Goal: Information Seeking & Learning: Check status

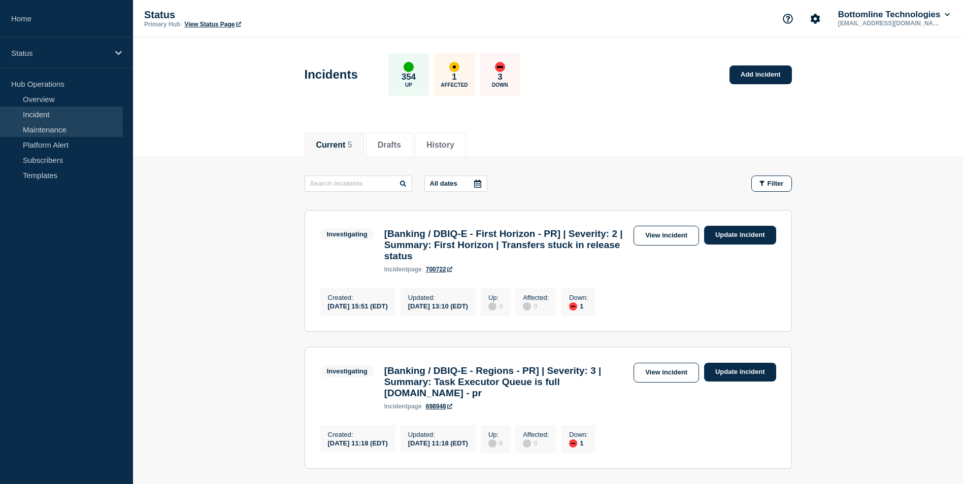
click at [70, 128] on link "Maintenance" at bounding box center [61, 129] width 123 height 15
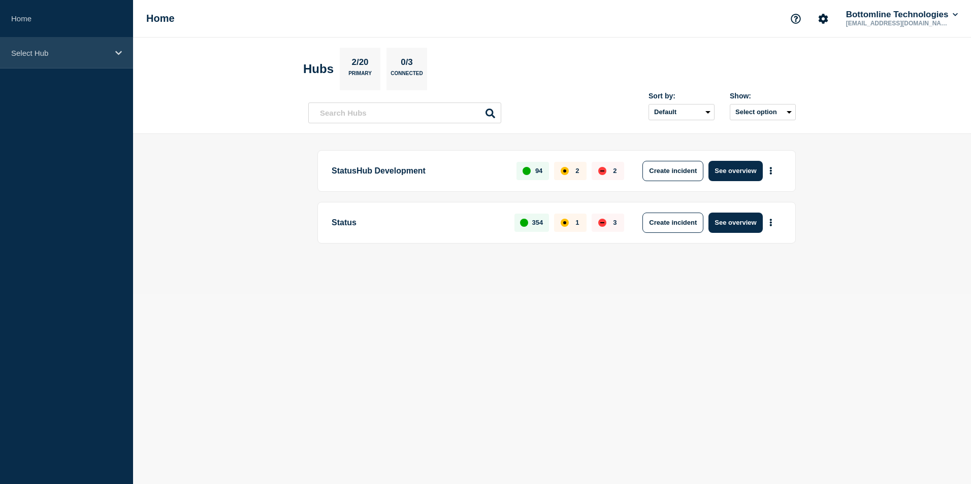
click at [117, 50] on icon at bounding box center [118, 53] width 7 height 8
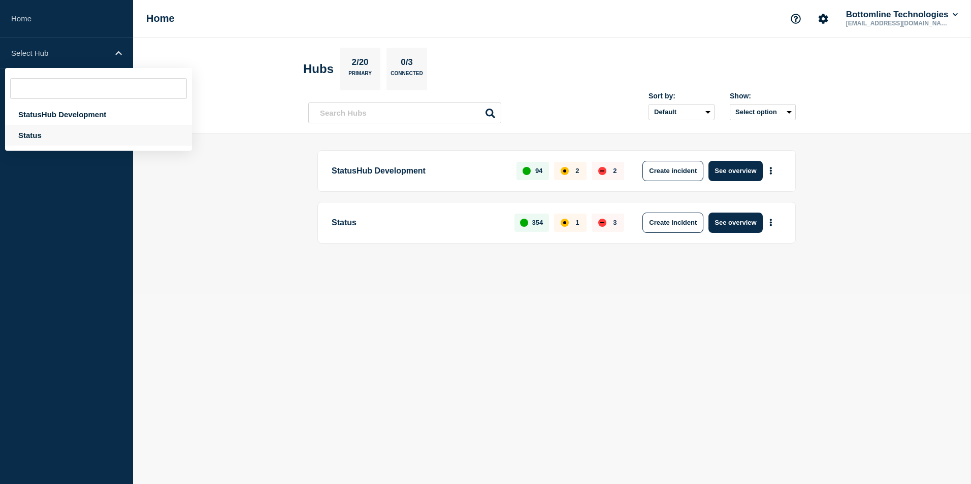
click at [62, 138] on div "Status" at bounding box center [98, 135] width 187 height 21
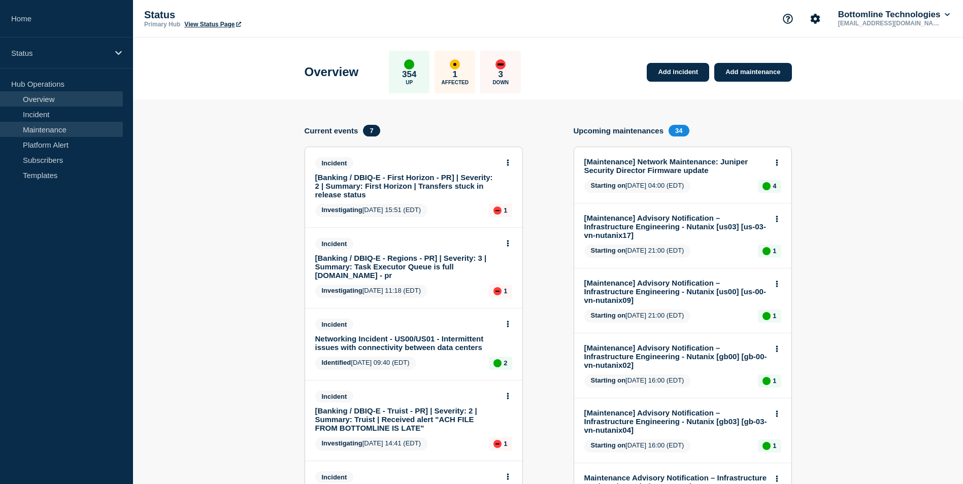
click at [64, 130] on link "Maintenance" at bounding box center [61, 129] width 123 height 15
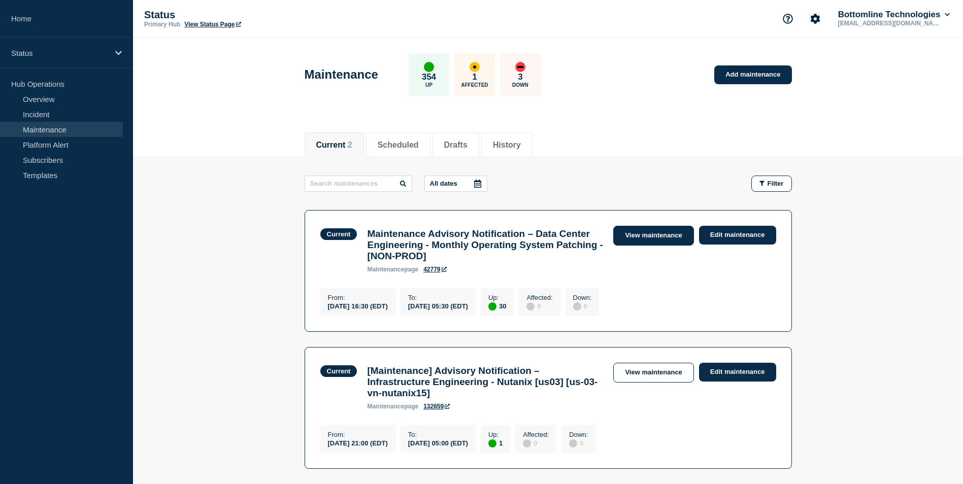
click at [661, 231] on link "View maintenance" at bounding box center [653, 236] width 80 height 20
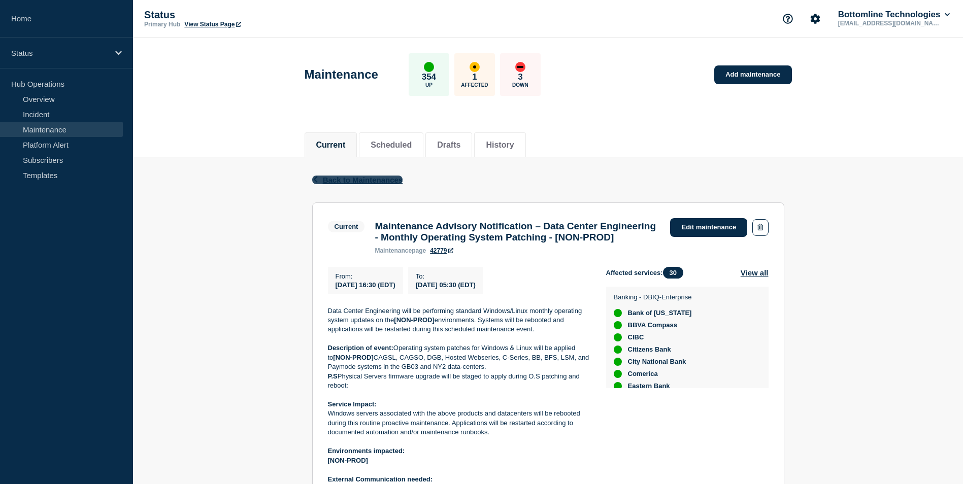
click at [362, 180] on span "Back to Maintenances" at bounding box center [363, 180] width 80 height 9
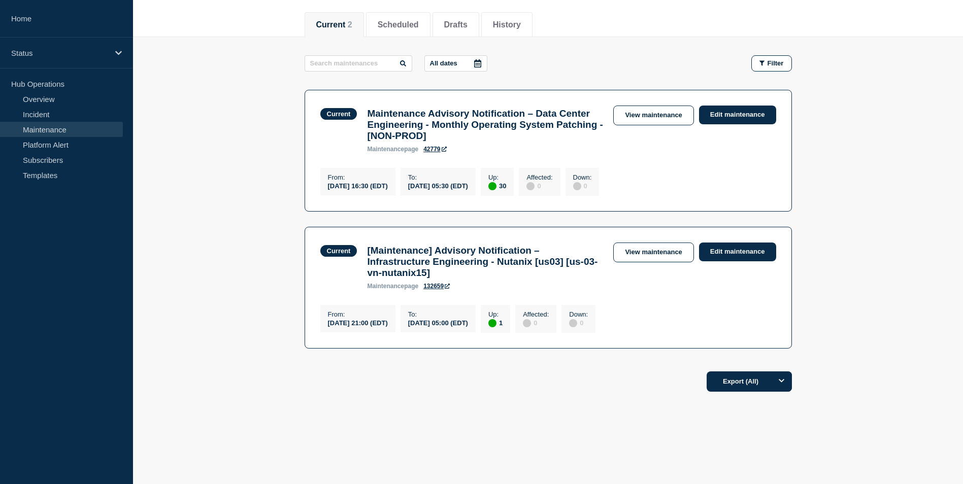
scroll to position [138, 0]
click at [652, 243] on link "View maintenance" at bounding box center [653, 253] width 80 height 20
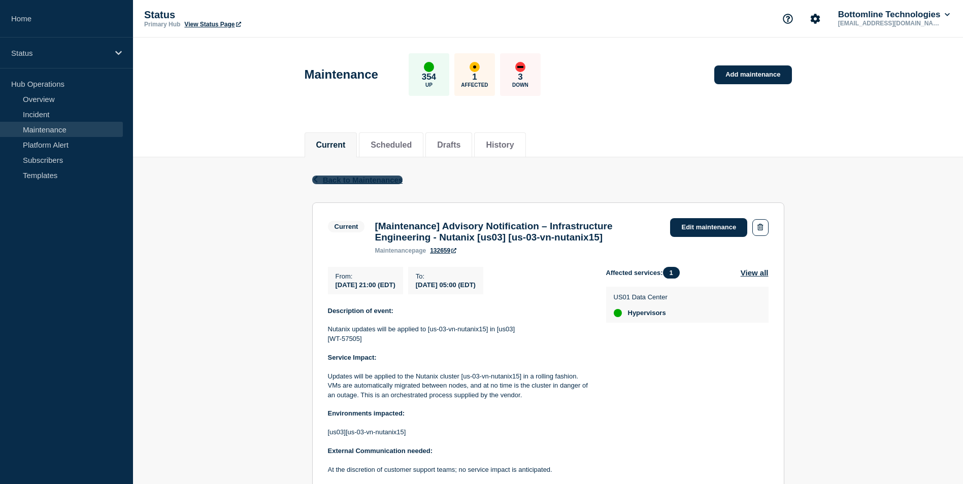
click at [387, 180] on span "Back to Maintenances" at bounding box center [363, 180] width 80 height 9
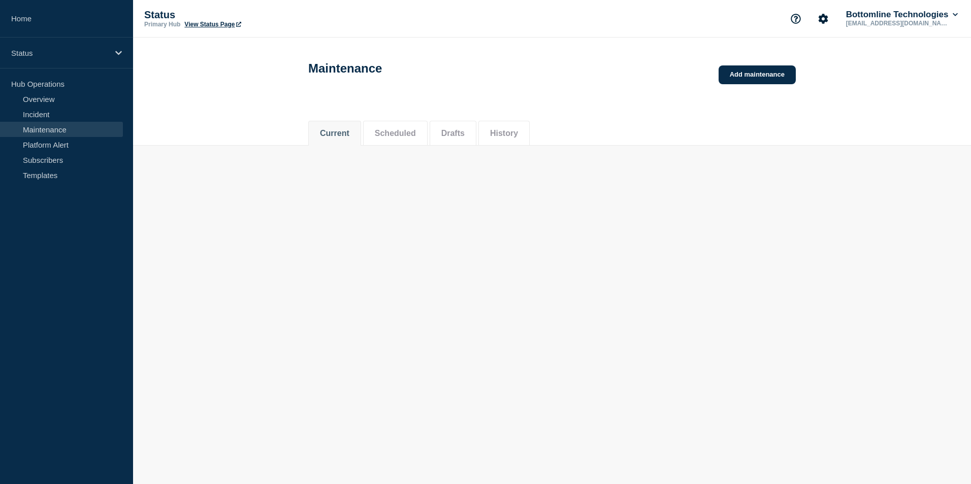
click at [72, 127] on link "Maintenance" at bounding box center [61, 129] width 123 height 15
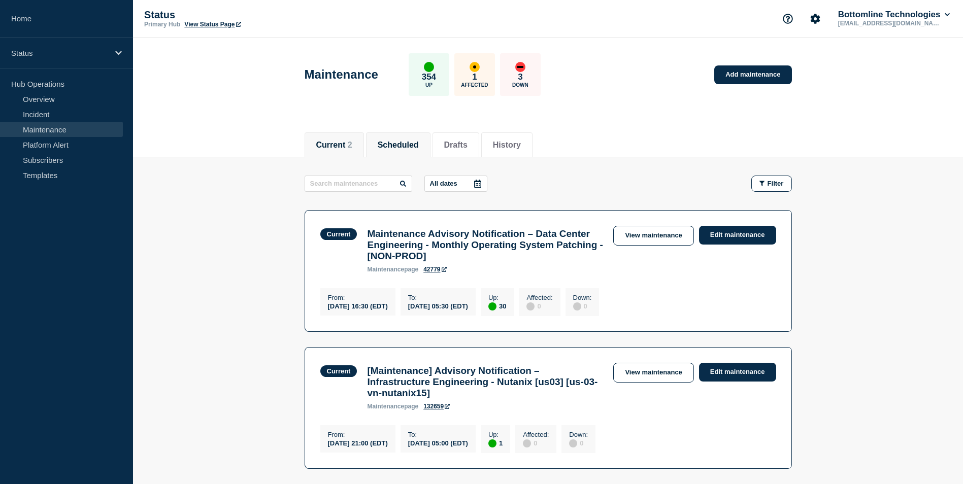
click at [411, 144] on button "Scheduled" at bounding box center [398, 145] width 41 height 9
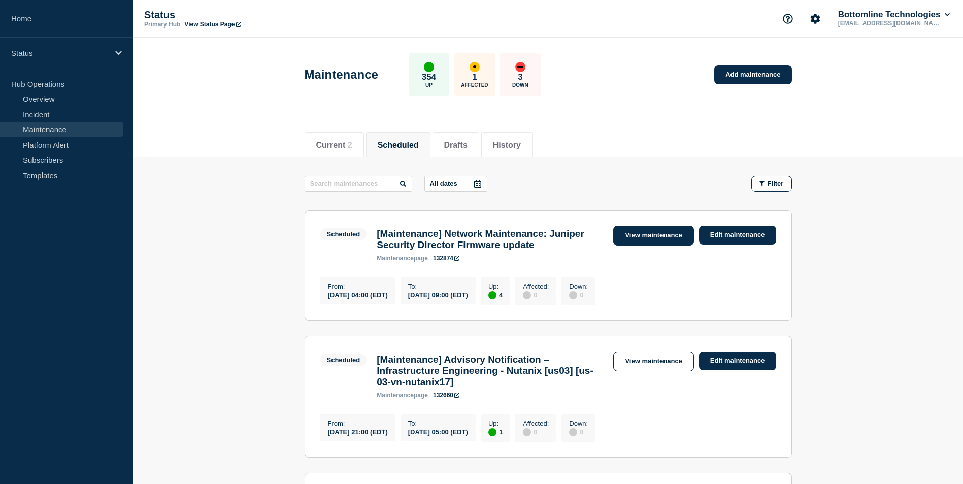
click at [634, 231] on link "View maintenance" at bounding box center [653, 236] width 80 height 20
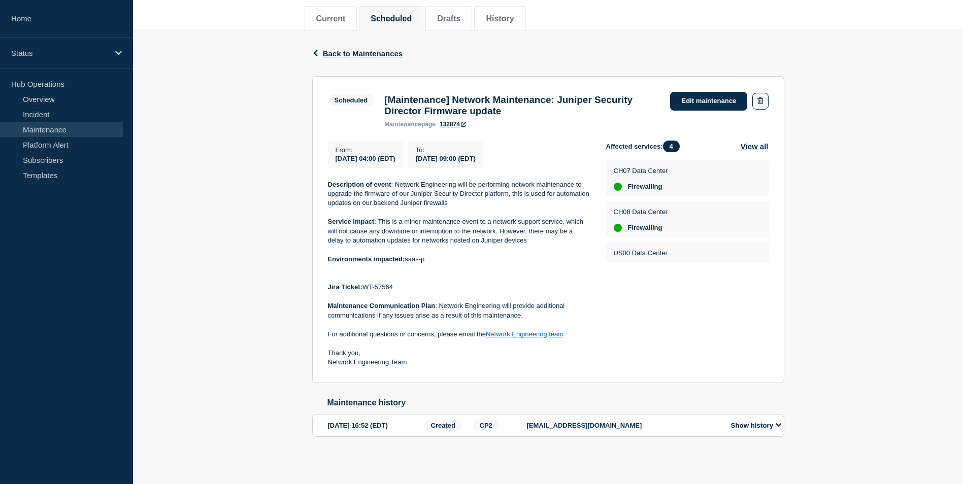
scroll to position [34, 0]
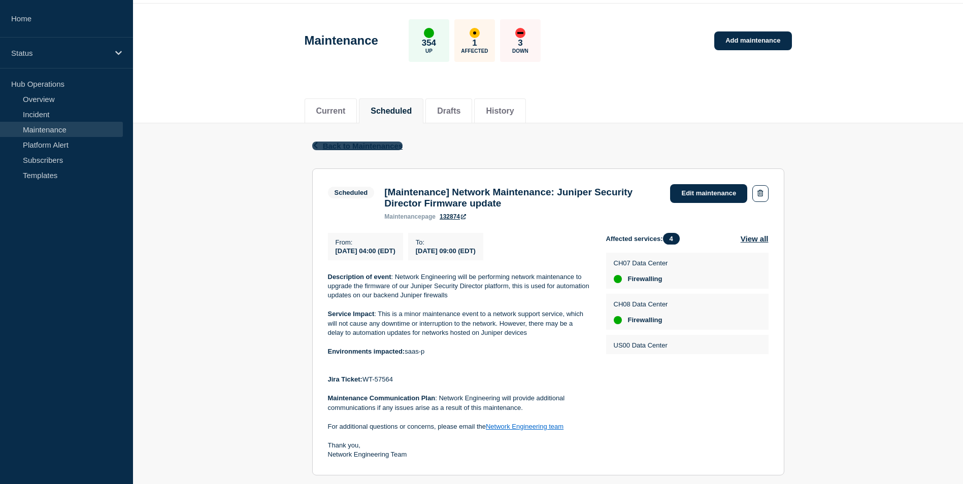
click at [340, 142] on span "Back to Maintenances" at bounding box center [363, 146] width 80 height 9
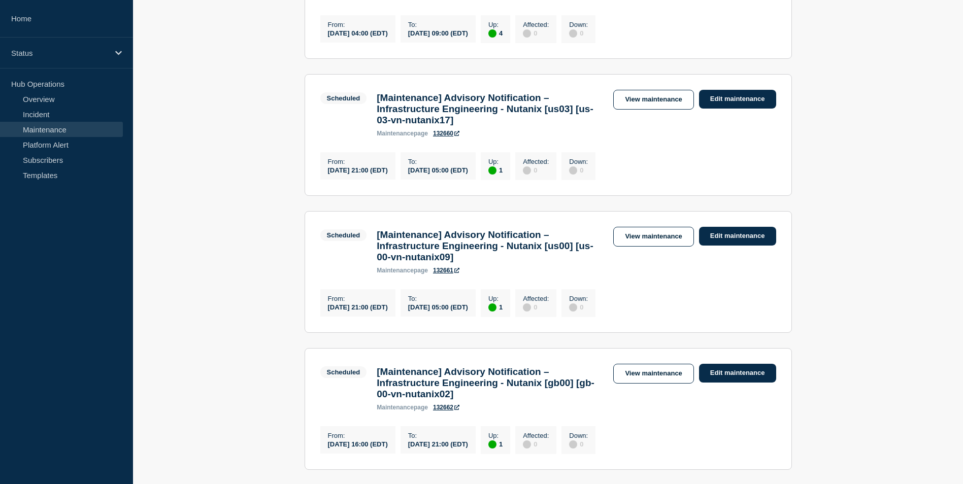
scroll to position [194, 0]
